Goal: Find specific page/section: Find specific page/section

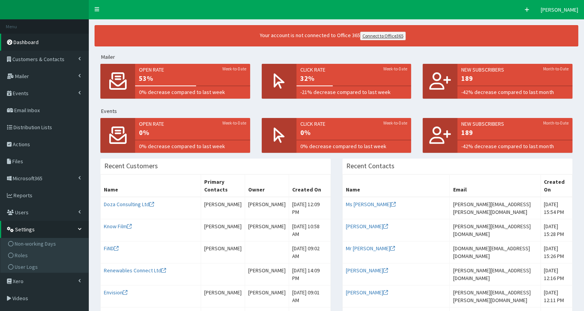
click at [81, 229] on icon at bounding box center [80, 228] width 4 height 3
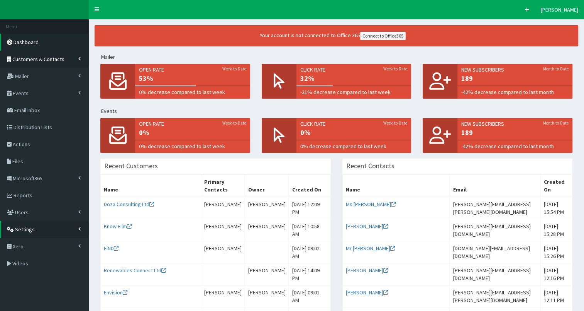
click at [51, 53] on link "Customers & Contacts" at bounding box center [44, 59] width 89 height 17
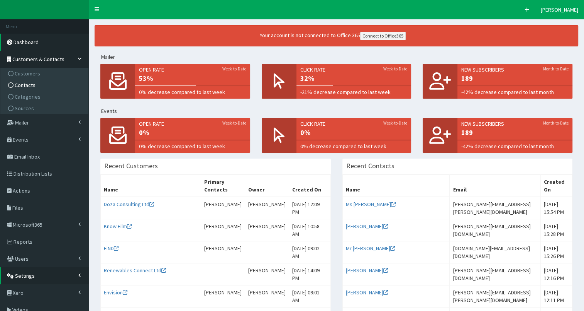
click at [26, 87] on span "Contacts" at bounding box center [25, 84] width 21 height 7
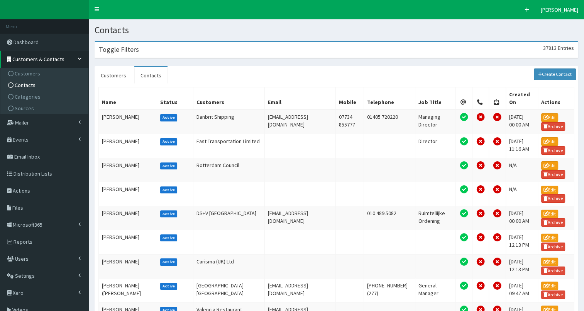
click at [175, 51] on div "Toggle Filters 37813 Entries" at bounding box center [336, 50] width 483 height 16
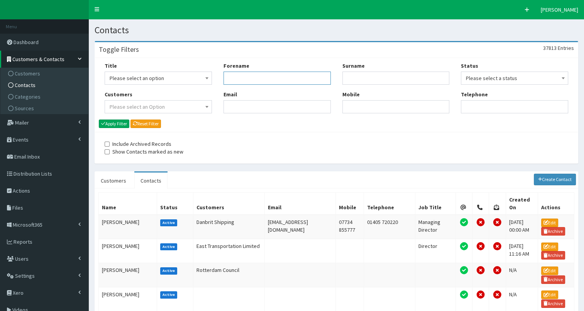
click at [245, 81] on input "Forename" at bounding box center [277, 77] width 107 height 13
type input "[PERSON_NAME]"
type input "chalmers"
click at [99, 119] on button "Apply Filter" at bounding box center [114, 123] width 31 height 8
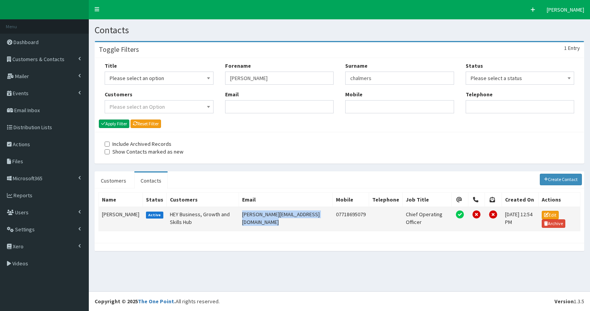
drag, startPoint x: 338, startPoint y: 213, endPoint x: 233, endPoint y: 214, distance: 105.8
click at [239, 214] on td "[PERSON_NAME][EMAIL_ADDRESS][DOMAIN_NAME]" at bounding box center [286, 219] width 94 height 24
drag, startPoint x: 233, startPoint y: 214, endPoint x: 241, endPoint y: 214, distance: 8.5
copy td "[PERSON_NAME][EMAIL_ADDRESS][DOMAIN_NAME]"
